Goal: Find specific page/section: Find specific page/section

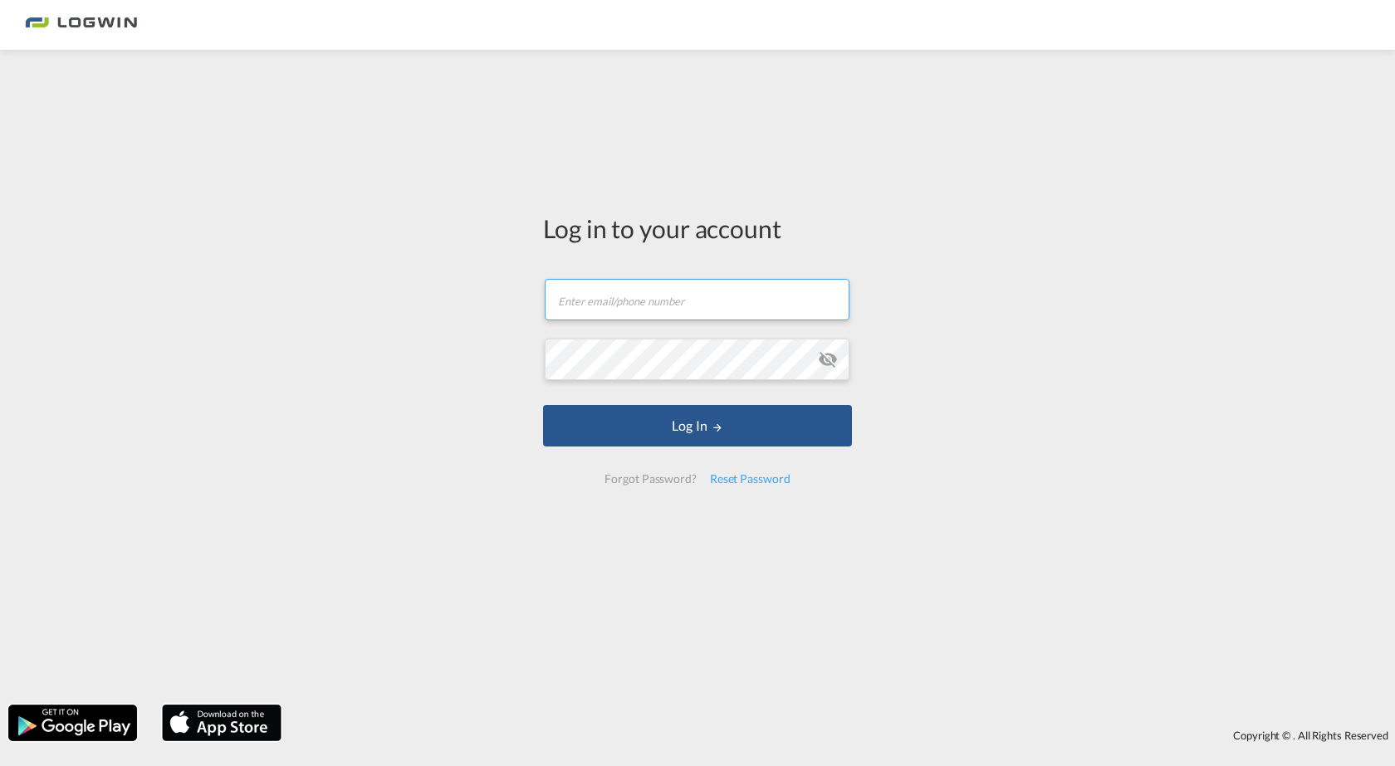
click at [669, 315] on input "text" at bounding box center [697, 300] width 305 height 42
type input "rike.rudnik@logwin-logistics.com"
click at [543, 405] on button "Log In" at bounding box center [697, 426] width 309 height 42
